Goal: Task Accomplishment & Management: Manage account settings

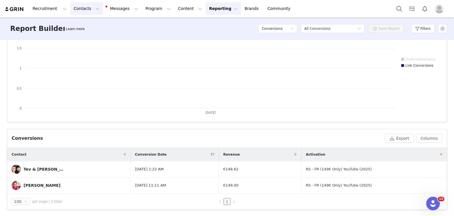
click at [75, 13] on button "Contacts Contacts" at bounding box center [86, 8] width 33 height 13
click at [80, 31] on link "Prospects" at bounding box center [88, 35] width 45 height 11
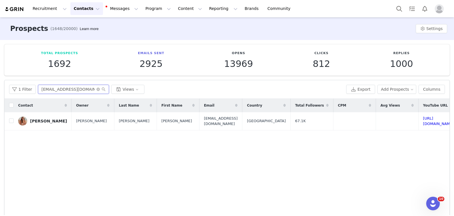
click at [44, 88] on input "dakota@getretrograde.com" at bounding box center [73, 89] width 71 height 9
paste input "kevinpnc007@outlook"
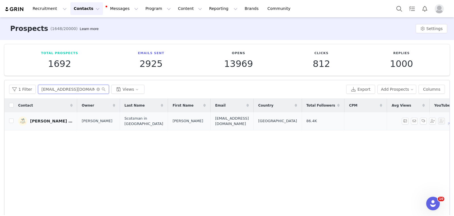
type input "kevinpnc007@outlook.com"
click at [55, 122] on div "Kevin Scotsman in Tenerife" at bounding box center [51, 121] width 43 height 5
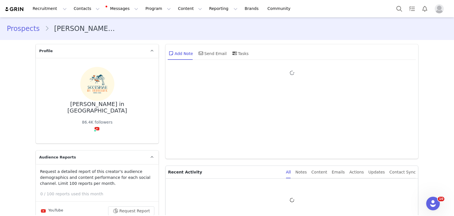
type input "+1 (United States)"
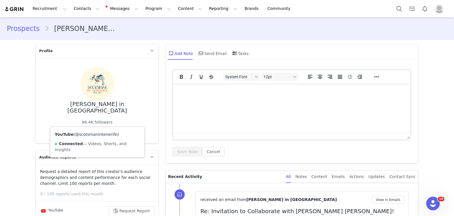
click at [99, 132] on link "@scotsmanintenerife" at bounding box center [96, 134] width 42 height 5
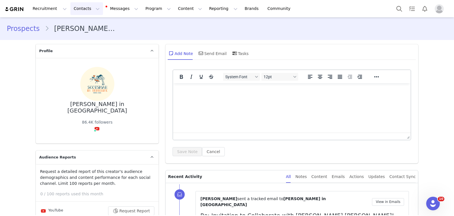
click at [71, 9] on button "Contacts Contacts" at bounding box center [86, 8] width 33 height 13
click at [87, 34] on p "Prospects" at bounding box center [80, 36] width 19 height 6
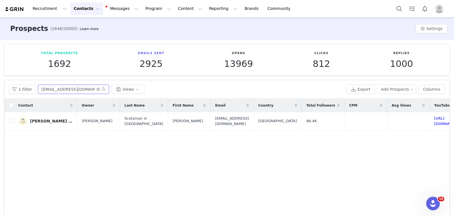
click at [71, 92] on input "kevinpnc007@outlook.com" at bounding box center [73, 89] width 71 height 9
paste input "johnnyhoovertravels@icloud"
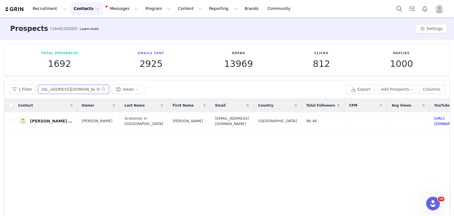
type input "johnnyhoovertravels@icloud.com"
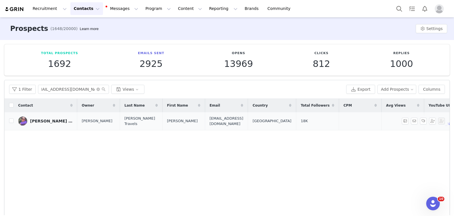
scroll to position [0, 0]
click at [52, 119] on div "Johnny Johnny Hoover Travels" at bounding box center [51, 121] width 43 height 5
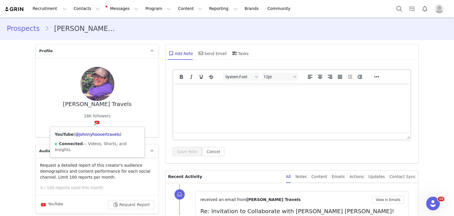
click at [98, 131] on div "YouTube ( @johnnyhoovertravels ) Connected — Videos, Shorts, and Insights." at bounding box center [97, 142] width 94 height 30
click at [98, 133] on link "@johnnyhoovertravels" at bounding box center [97, 134] width 45 height 5
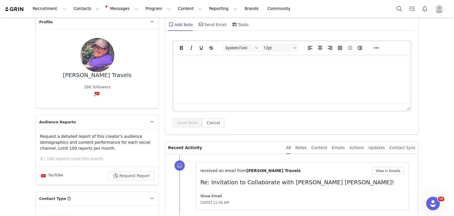
scroll to position [30, 0]
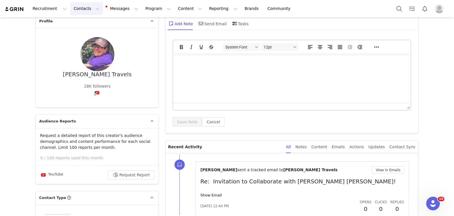
click at [80, 7] on button "Contacts Contacts" at bounding box center [86, 8] width 33 height 13
click at [91, 34] on div "Prospects" at bounding box center [89, 36] width 38 height 6
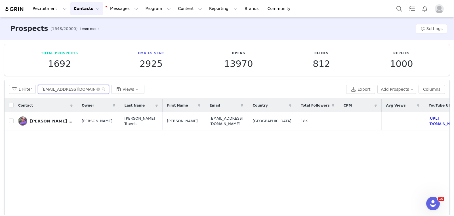
click at [79, 89] on input "johnnyhoovertravels@icloud.com" at bounding box center [73, 89] width 71 height 9
paste input "comedanwithme@gmail"
type input "comedanwithme@gmail.com"
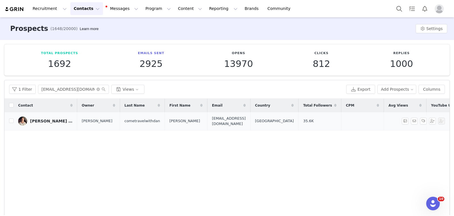
click at [61, 120] on div "Daniel cometravelwithdan" at bounding box center [51, 121] width 43 height 5
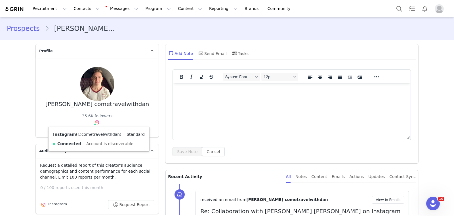
click at [95, 136] on link "@cometravelwithdan" at bounding box center [99, 134] width 42 height 5
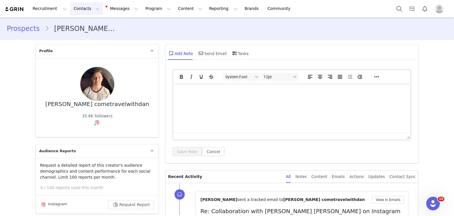
click at [83, 14] on button "Contacts Contacts" at bounding box center [86, 8] width 33 height 13
click at [89, 37] on p "Prospects" at bounding box center [80, 36] width 19 height 6
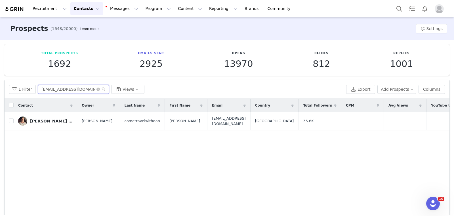
click at [70, 90] on input "comedanwithme@gmail.com" at bounding box center [73, 89] width 71 height 9
paste input "jameshaskinsbusiness"
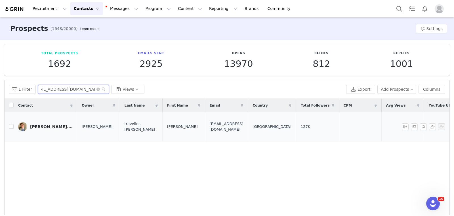
type input "jameshaskinsbusiness@gmail.com"
click at [59, 125] on div "James traveller.james" at bounding box center [51, 127] width 43 height 5
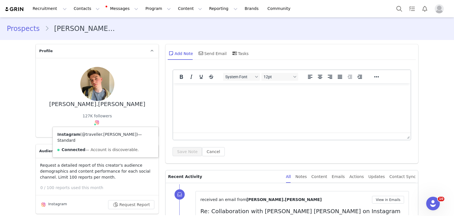
click at [95, 136] on link "@traveller.james" at bounding box center [109, 134] width 55 height 5
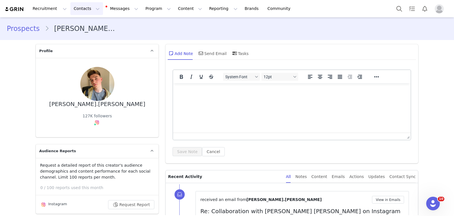
click at [74, 14] on button "Contacts Contacts" at bounding box center [86, 8] width 33 height 13
click at [87, 37] on p "Prospects" at bounding box center [80, 36] width 19 height 6
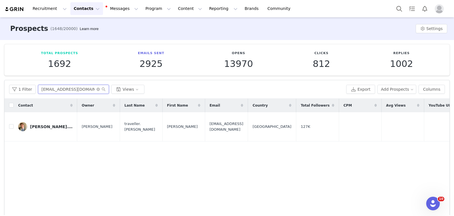
click at [65, 89] on input "jameshaskinsbusiness@gmail.com" at bounding box center [73, 89] width 71 height 9
paste input "shanjiangmusic"
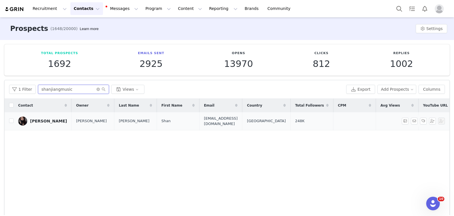
type input "shanjiangmusic"
click at [48, 121] on div "Shan Shan Jiang 姜姗" at bounding box center [48, 121] width 37 height 5
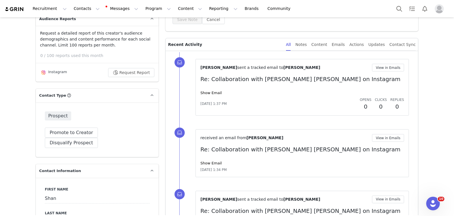
scroll to position [278, 0]
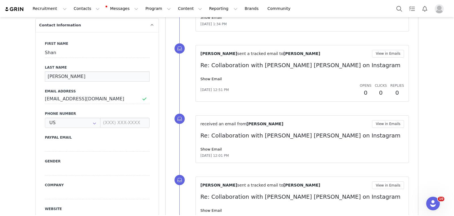
click at [83, 72] on input "Shan Jiang 姜姗" at bounding box center [97, 77] width 105 height 10
paste input "shanjiangmusic"
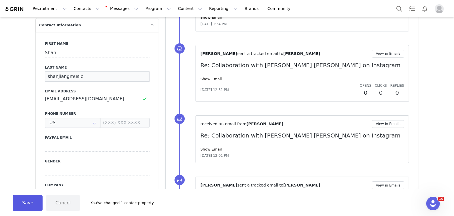
type input "shanjiangmusic"
click at [30, 206] on button "Save" at bounding box center [28, 203] width 30 height 16
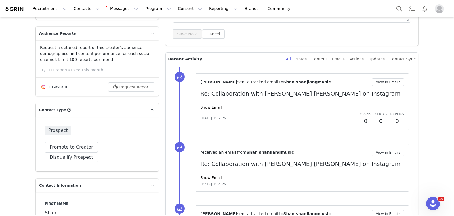
scroll to position [116, 0]
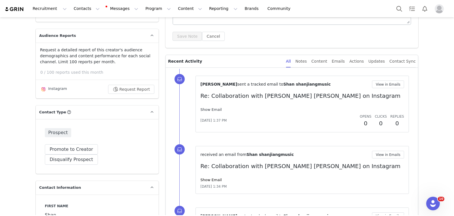
click at [210, 108] on link "Show Email" at bounding box center [210, 110] width 21 height 4
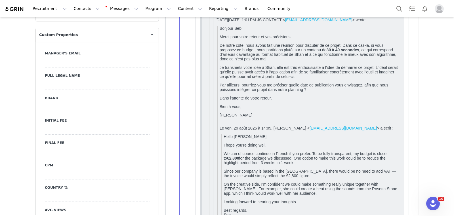
scroll to position [624, 0]
click at [99, 124] on div at bounding box center [97, 129] width 105 height 10
click at [99, 124] on input at bounding box center [97, 129] width 105 height 10
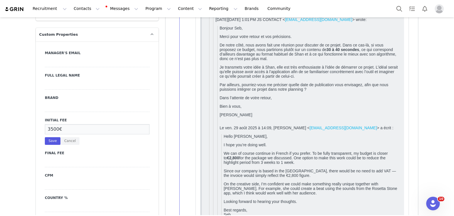
type input "3500€"
click at [52, 137] on button "Save" at bounding box center [53, 141] width 16 height 8
click at [58, 147] on div at bounding box center [97, 152] width 105 height 10
click at [58, 147] on input at bounding box center [97, 152] width 105 height 10
type input "2800€"
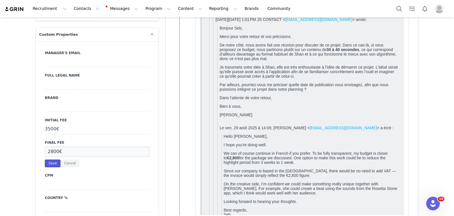
click at [52, 160] on button "Save" at bounding box center [53, 164] width 16 height 8
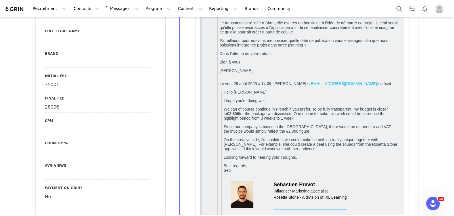
click at [69, 147] on div at bounding box center [97, 152] width 105 height 10
click at [69, 147] on input at bounding box center [97, 152] width 105 height 10
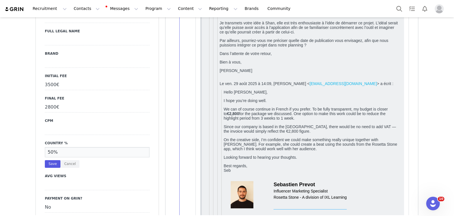
type input "50%"
click at [52, 160] on button "Save" at bounding box center [53, 164] width 16 height 8
click at [92, 125] on div at bounding box center [97, 130] width 105 height 10
click at [92, 125] on input at bounding box center [97, 130] width 105 height 10
click at [74, 180] on div at bounding box center [97, 185] width 105 height 10
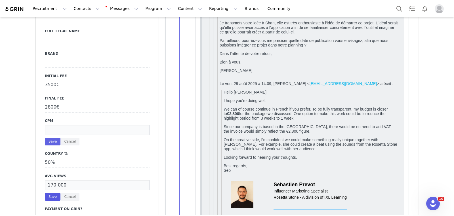
type input "170,000"
click at [51, 193] on button "Save" at bounding box center [53, 197] width 16 height 8
click at [82, 125] on input at bounding box center [97, 130] width 105 height 10
type input "2"
type input "16€"
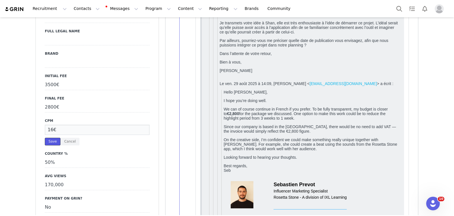
click at [53, 138] on button "Save" at bounding box center [53, 142] width 16 height 8
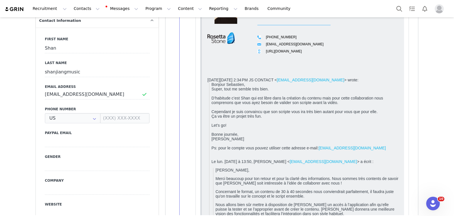
scroll to position [0, 0]
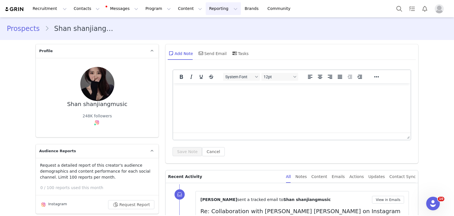
click at [206, 12] on button "Reporting Reporting" at bounding box center [223, 8] width 35 height 13
click at [208, 36] on p "Report Builder" at bounding box center [210, 36] width 28 height 6
